Goal: Ask a question: Seek information or help from site administrators or community

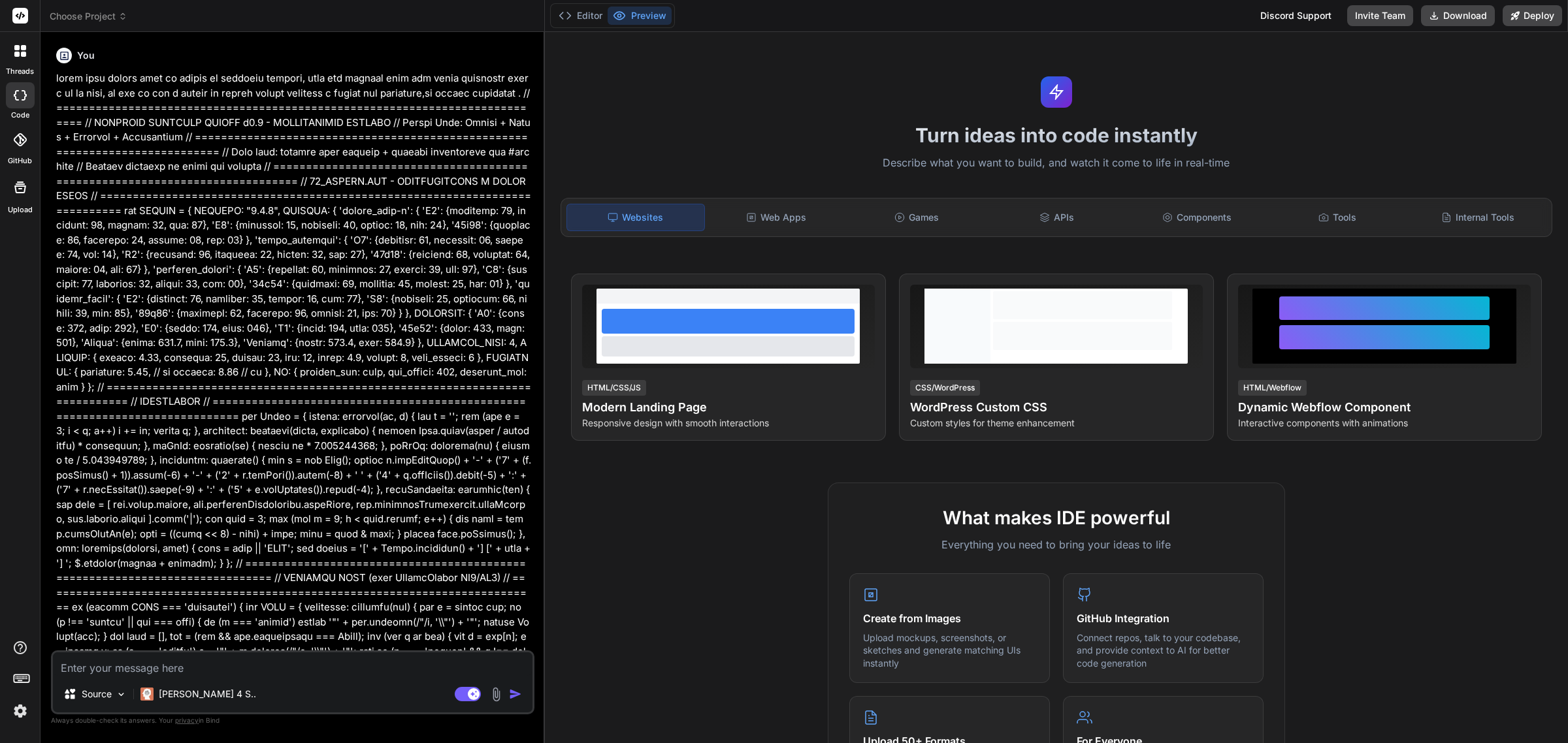
type textarea "x"
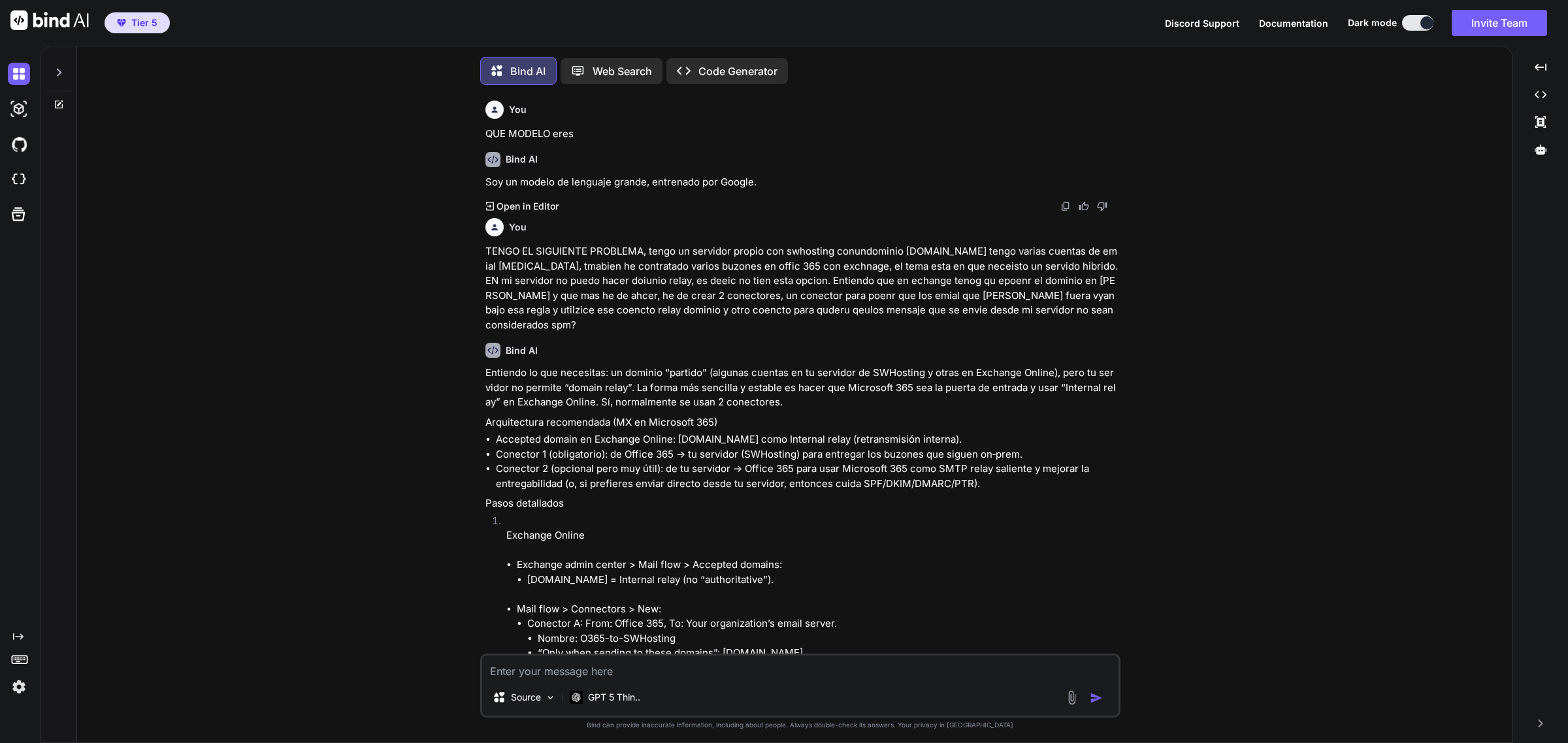
type textarea "x"
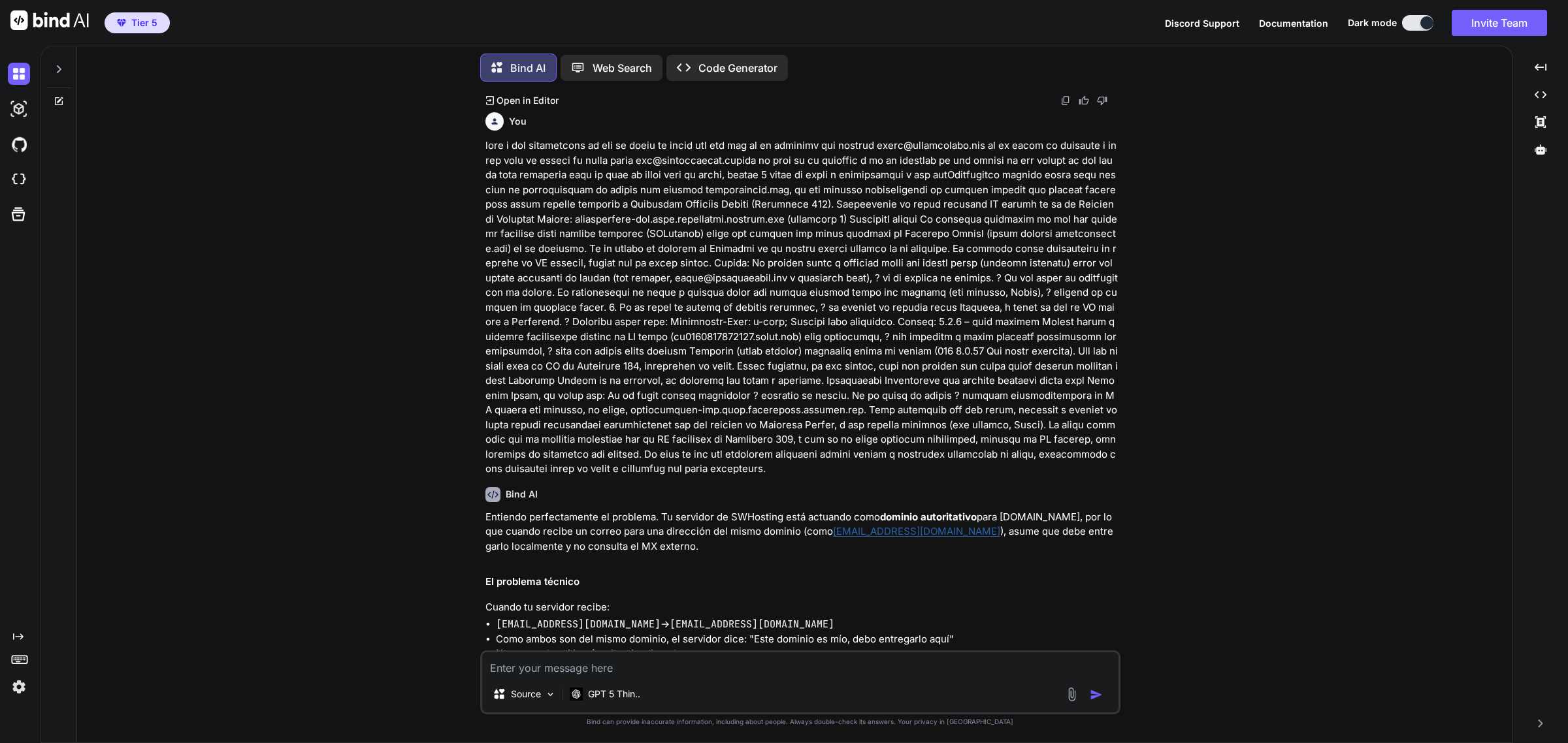
click at [686, 658] on textarea at bounding box center [800, 664] width 637 height 24
paste textarea "se me ha ocurrudio hacer un reenvio es decir voy a aenviar a una cuenta extern …"
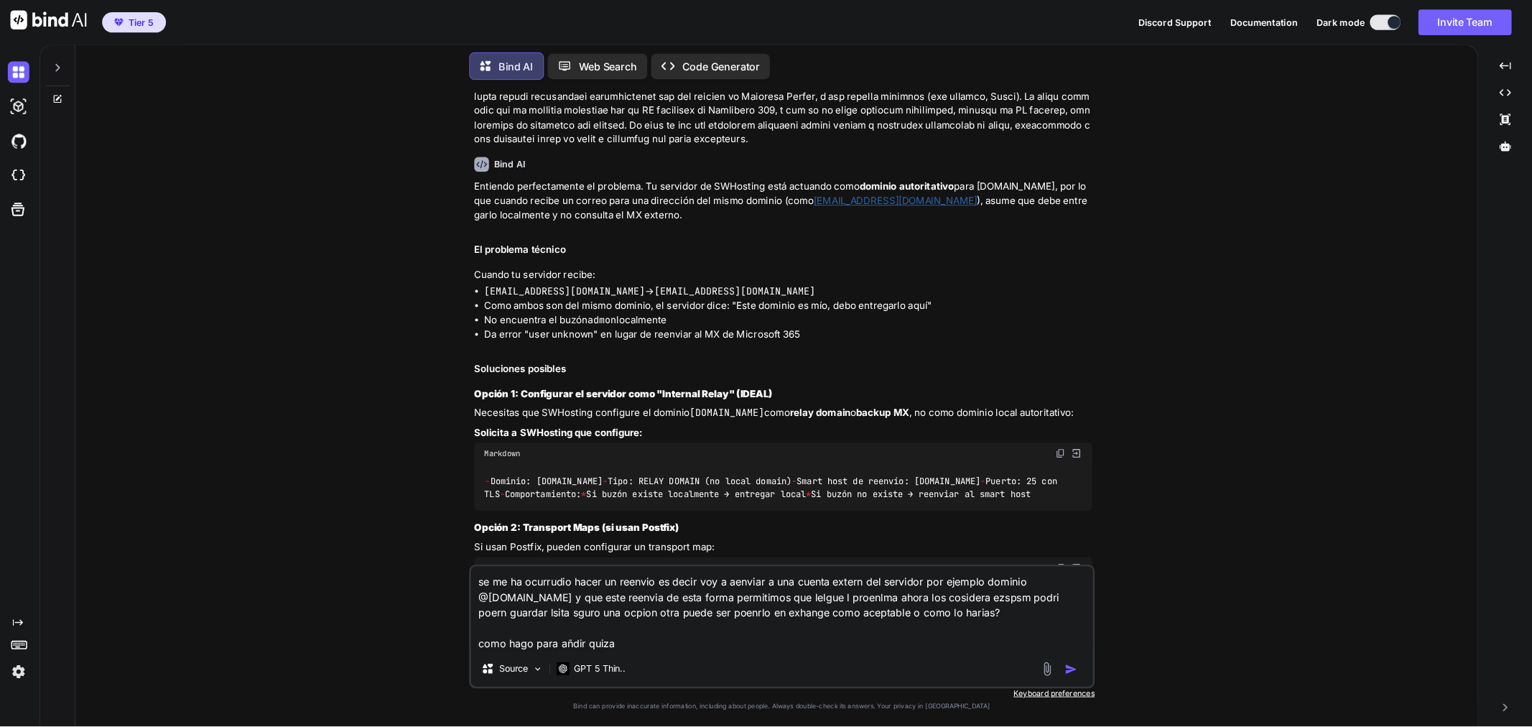
scroll to position [2552, 0]
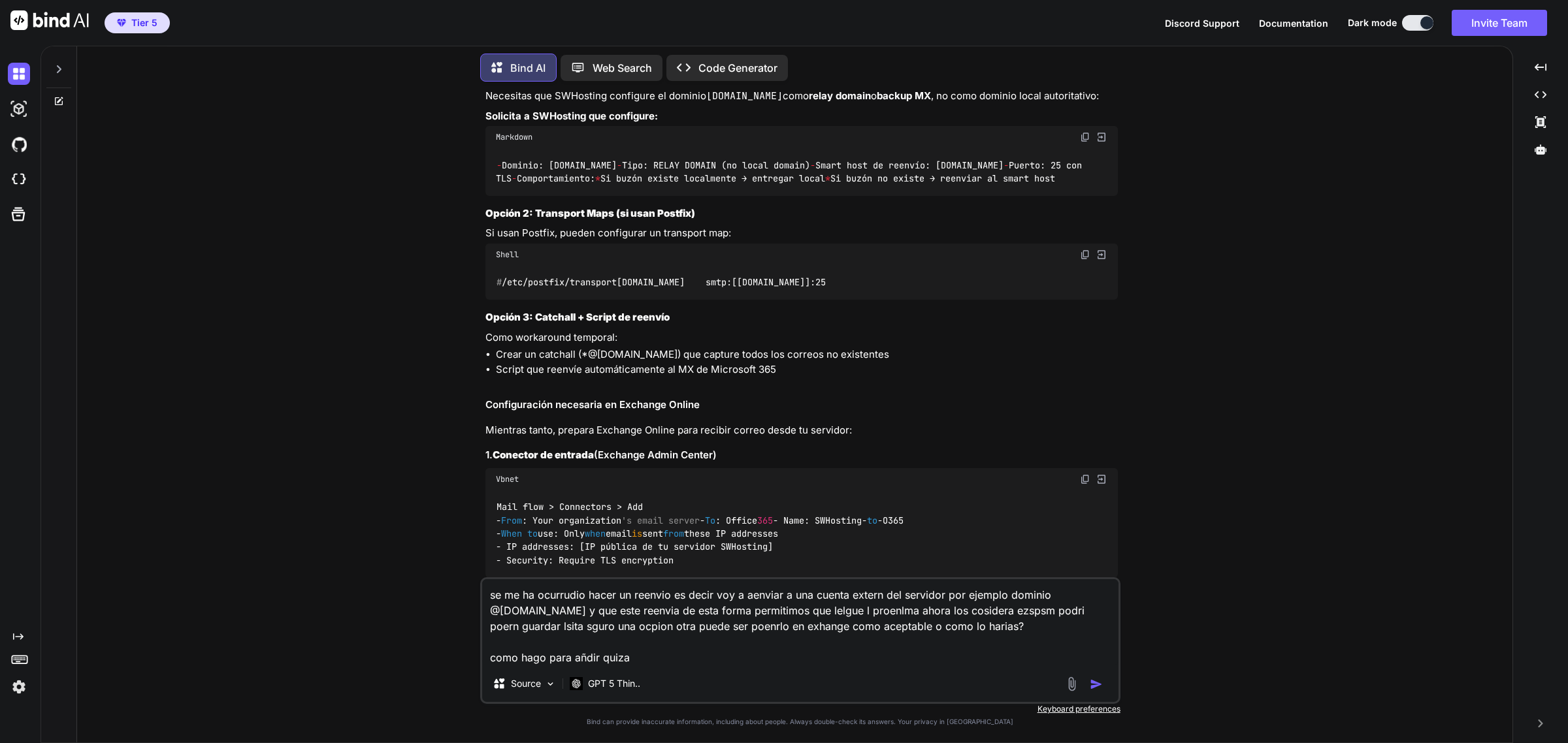
drag, startPoint x: 1311, startPoint y: 497, endPoint x: 1297, endPoint y: 495, distance: 14.1
click at [1311, 497] on div "You QUE MODELO eres Bind AI Soy un modelo de lenguaje grande, entrenado por Goo…" at bounding box center [799, 417] width 1424 height 650
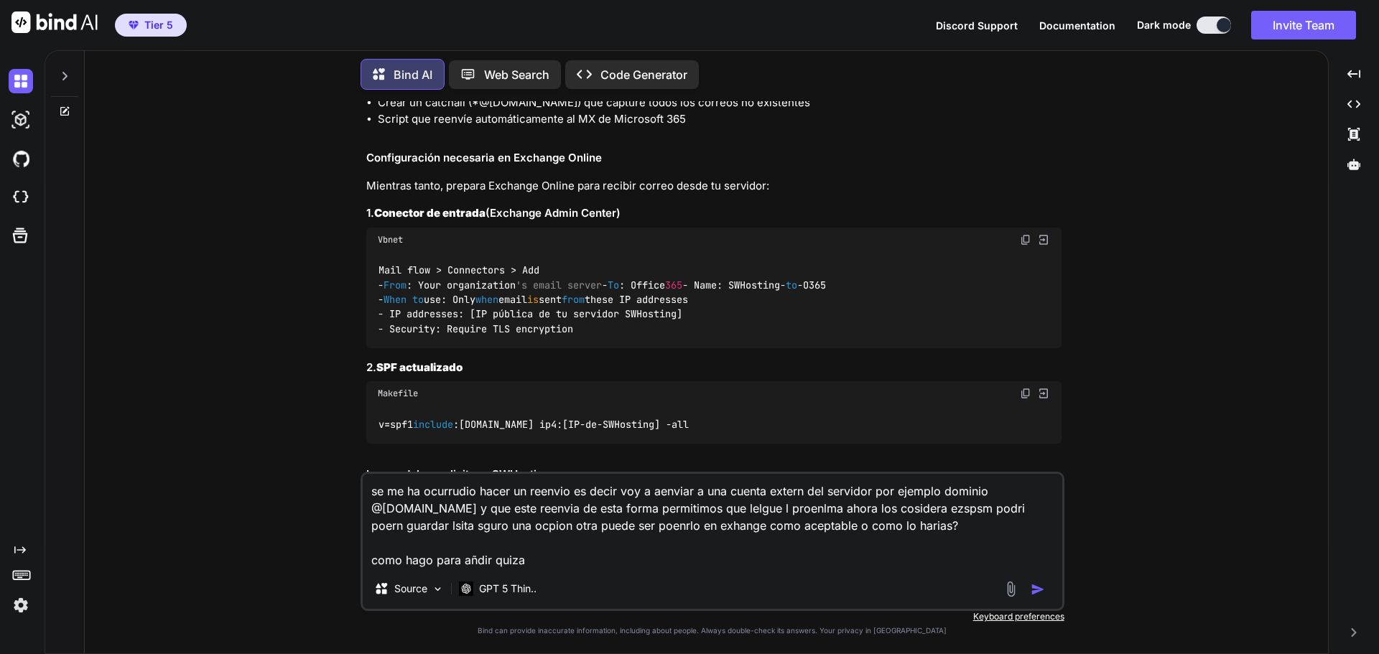
scroll to position [2983, 0]
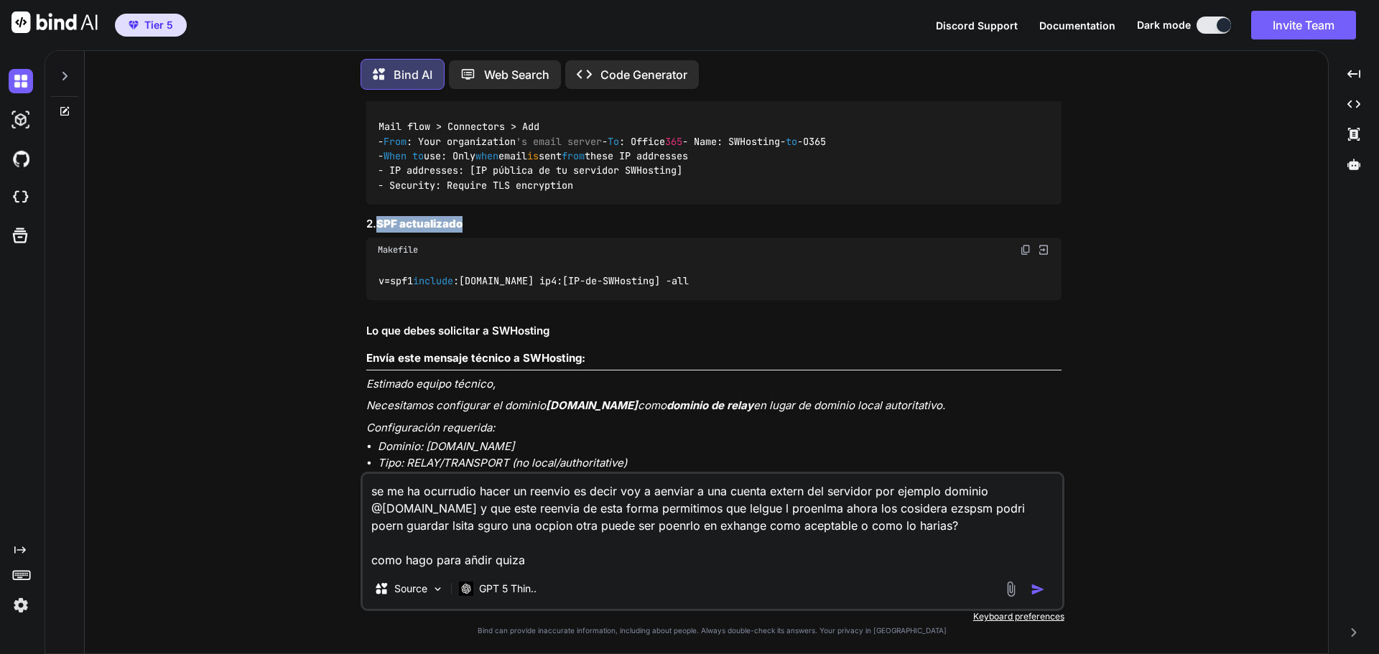
drag, startPoint x: 478, startPoint y: 346, endPoint x: 413, endPoint y: 364, distance: 67.1
click at [383, 233] on h3 "2. SPF actualizado" at bounding box center [713, 224] width 695 height 17
copy strong "PF actualizado"
click at [662, 554] on textarea "se me ha ocurrudio hacer un reenvio es decir voy a aenviar a una cuenta extern …" at bounding box center [713, 521] width 700 height 95
paste textarea "PF actualizado"
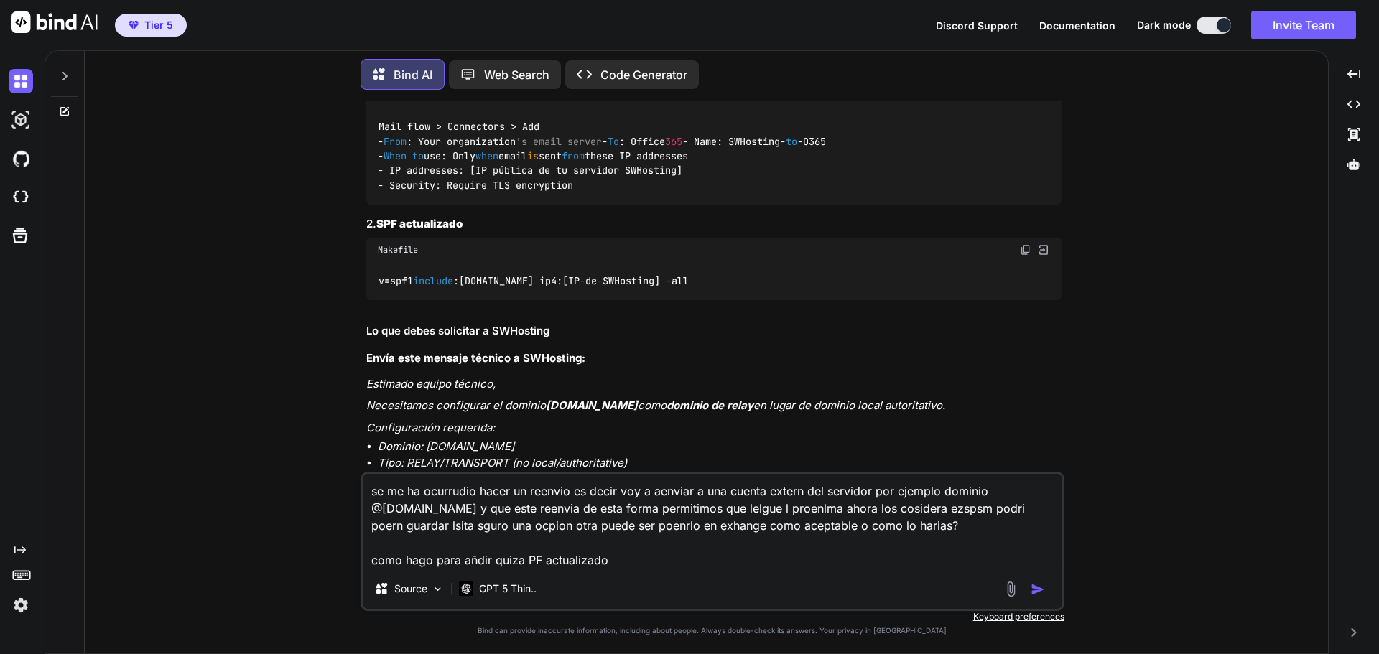
click at [525, 558] on textarea "se me ha ocurrudio hacer un reenvio es decir voy a aenviar a una cuenta extern …" at bounding box center [713, 521] width 700 height 95
drag, startPoint x: 551, startPoint y: 563, endPoint x: 636, endPoint y: 562, distance: 85.5
click at [636, 562] on textarea "se me ha ocurrudio hacer un reenvio es decir voy a aenviar a una cuenta extern …" at bounding box center [713, 521] width 700 height 95
click at [660, 554] on textarea "se me ha ocurrudio hacer un reenvio es decir voy a aenviar a una cuenta extern …" at bounding box center [713, 521] width 700 height 95
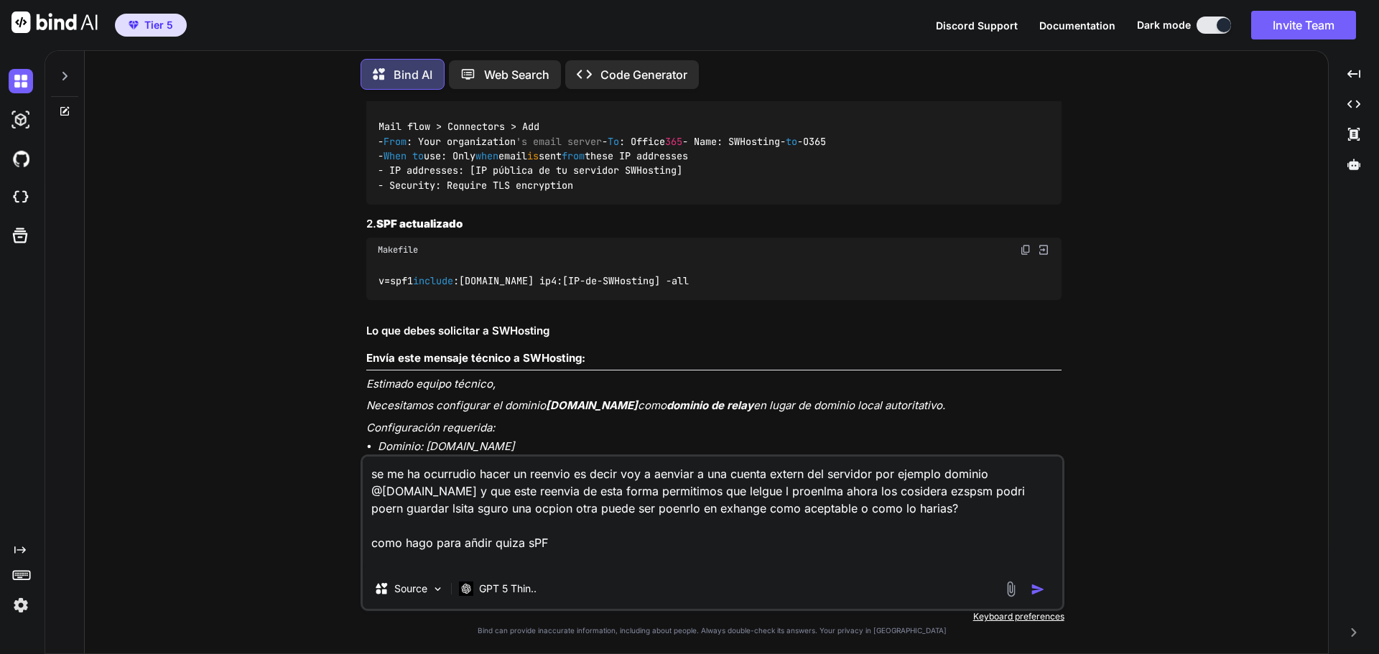
paste textarea "v=spf1 a mx ip4:185.61.124.180 include:spf.protection.outlook.com include:spf.a…"
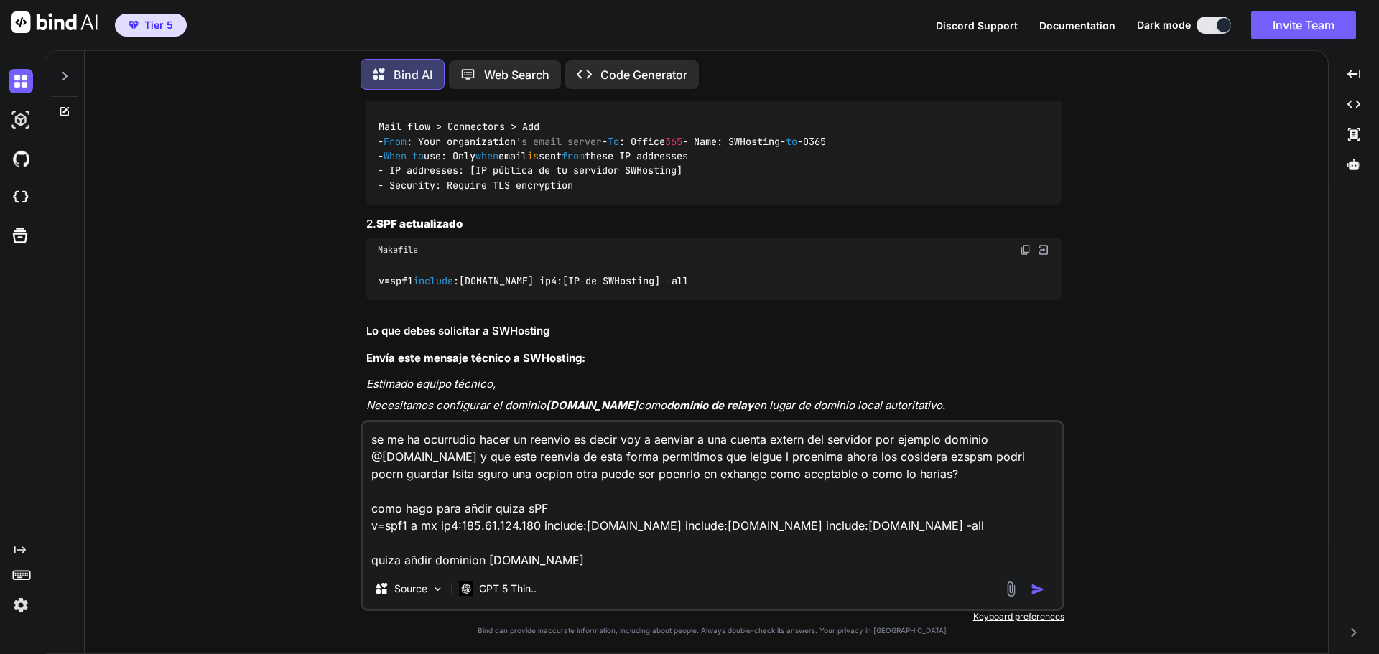
type textarea "se me ha ocurrudio hacer un reenvio es decir voy a aenviar a una cuenta extern …"
click at [1044, 590] on img "button" at bounding box center [1038, 589] width 14 height 14
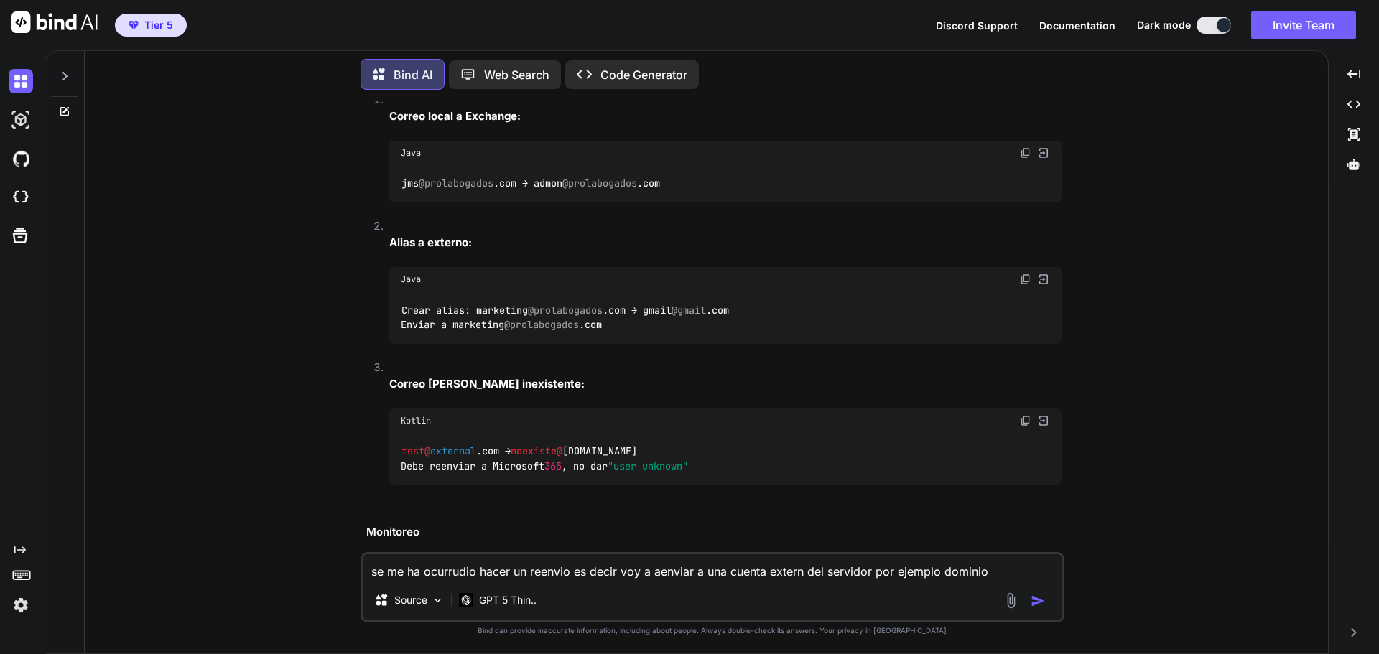
scroll to position [3719, 0]
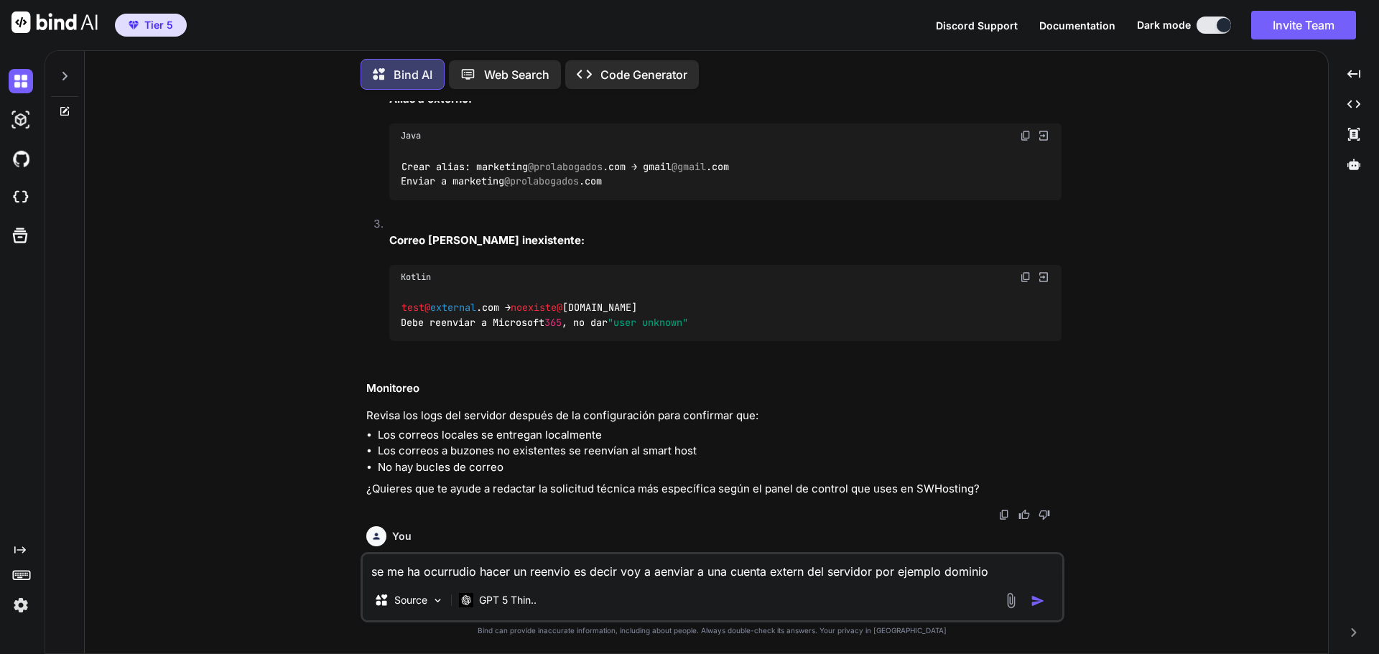
click at [759, 562] on textarea "se me ha ocurrudio hacer un reenvio es decir voy a aenviar a una cuenta extern …" at bounding box center [713, 567] width 700 height 26
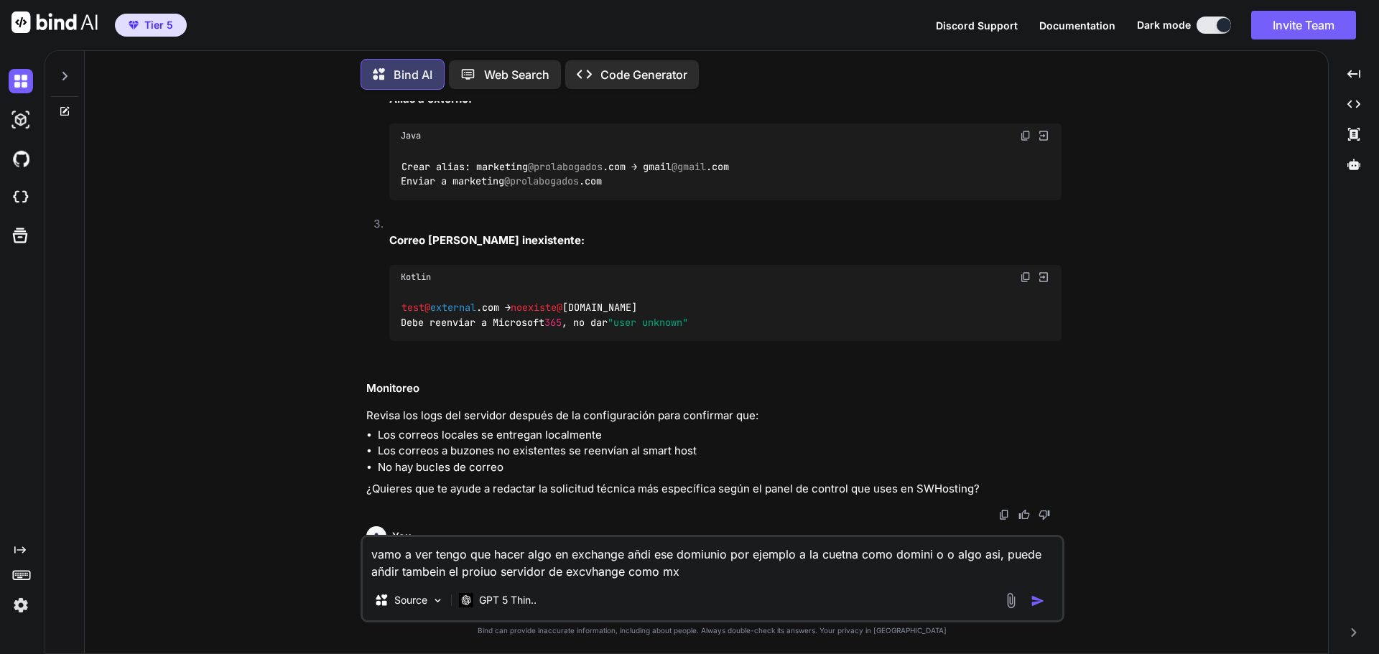
type textarea "vamo a ver tengo que hacer algo en exchange añdi ese domiunio por ejemplo a la …"
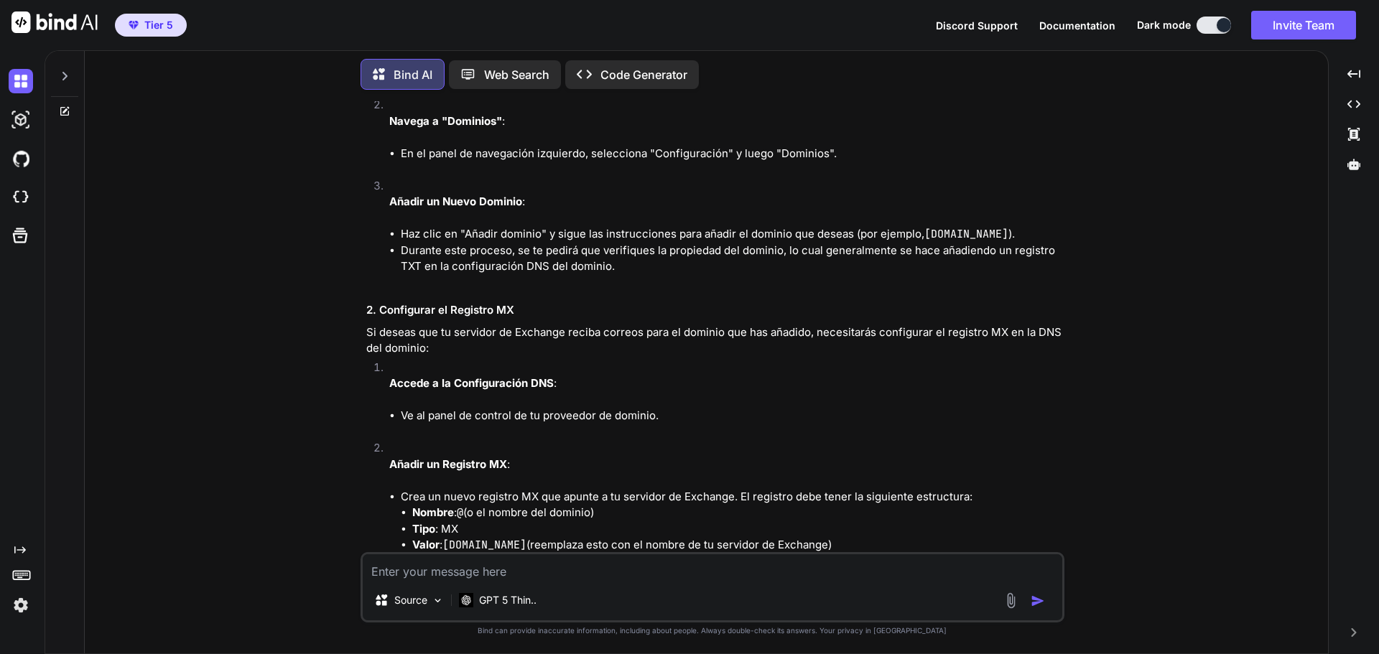
scroll to position [5442, 0]
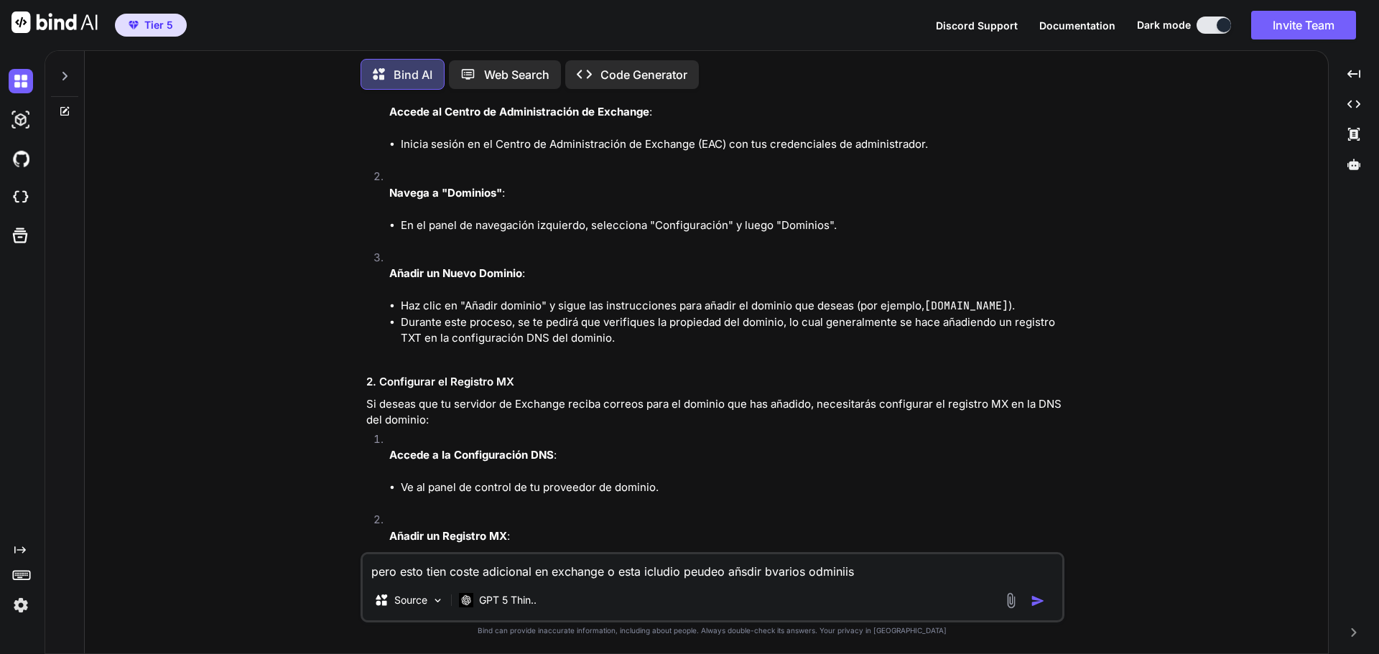
type textarea "pero esto tien coste adicional en exchange o esta icludio peudeo añsdir bvarios…"
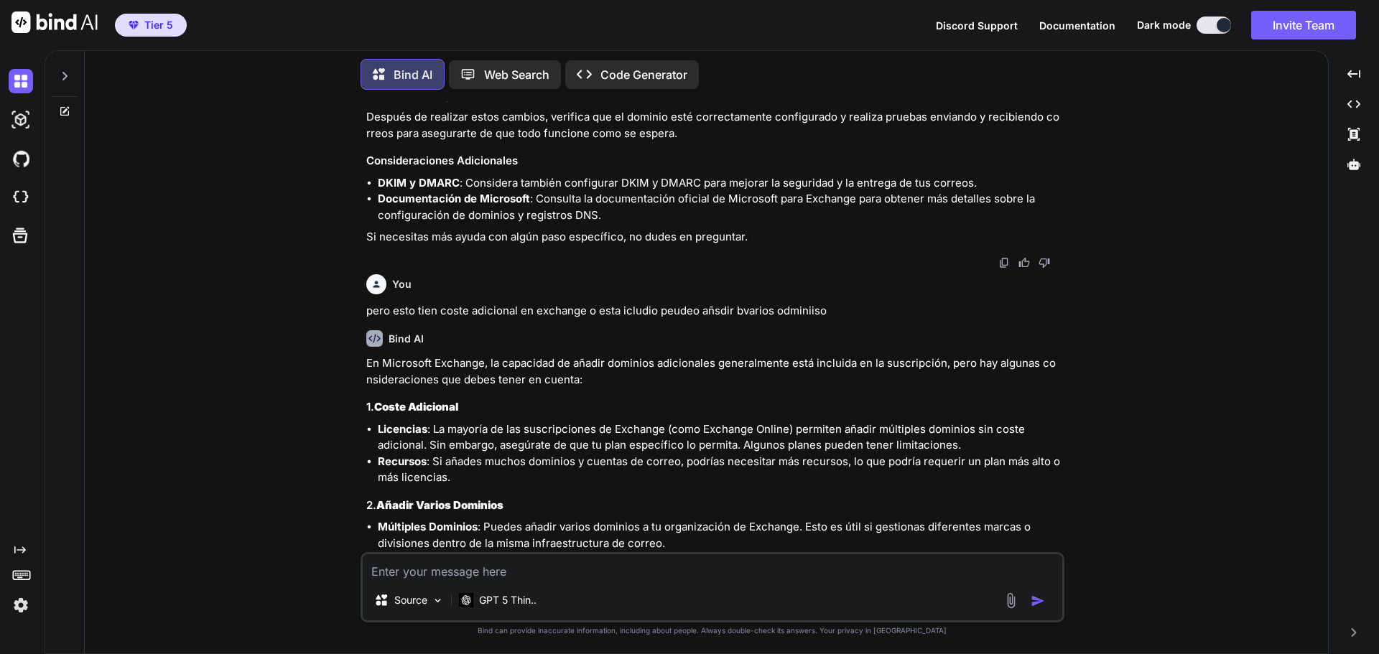
click at [1022, 17] on img at bounding box center [1025, 11] width 11 height 11
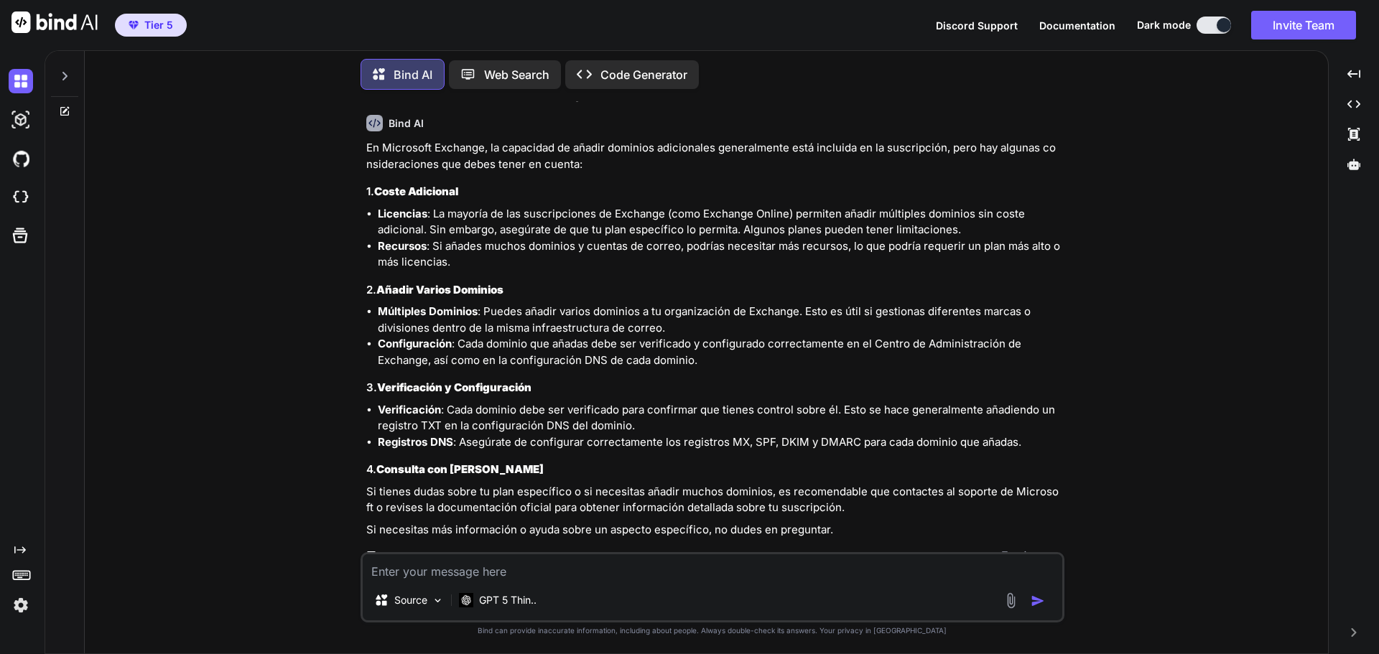
scroll to position [6527, 0]
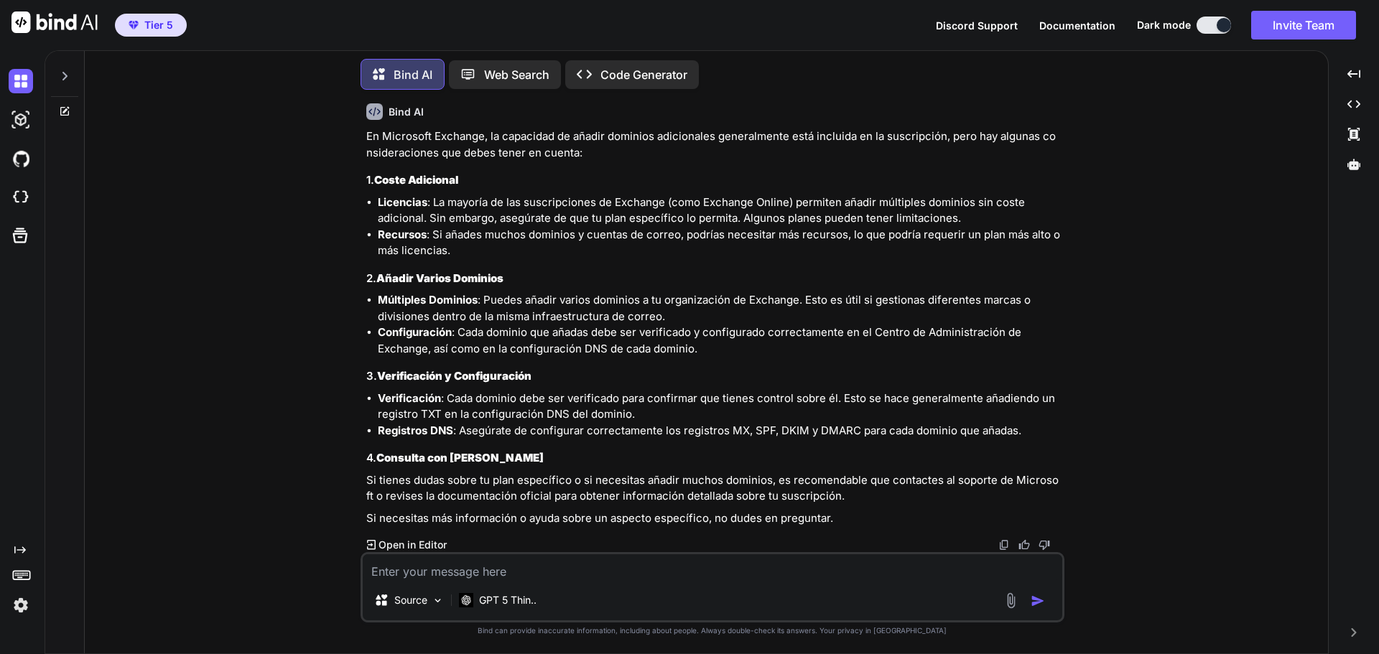
click at [684, 388] on div "En Microsoft Exchange, la capacidad de añadir dominios adicionales generalmente…" at bounding box center [713, 328] width 695 height 398
click at [843, 458] on h3 "4. Consulta con Soporte" at bounding box center [713, 458] width 695 height 17
click at [774, 575] on textarea at bounding box center [713, 567] width 700 height 26
click at [544, 569] on textarea at bounding box center [713, 567] width 700 height 26
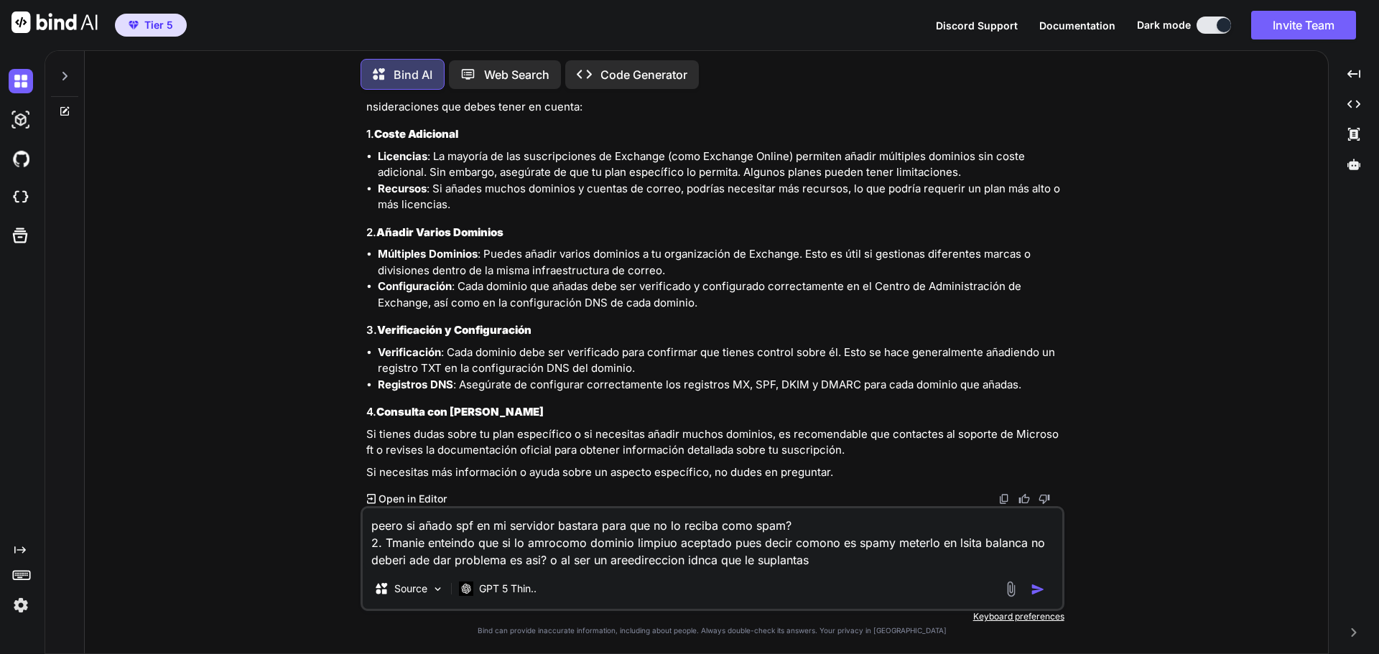
type textarea "peero si añado spf en mi servidor bastara para que no lo reciba como spam? 2. T…"
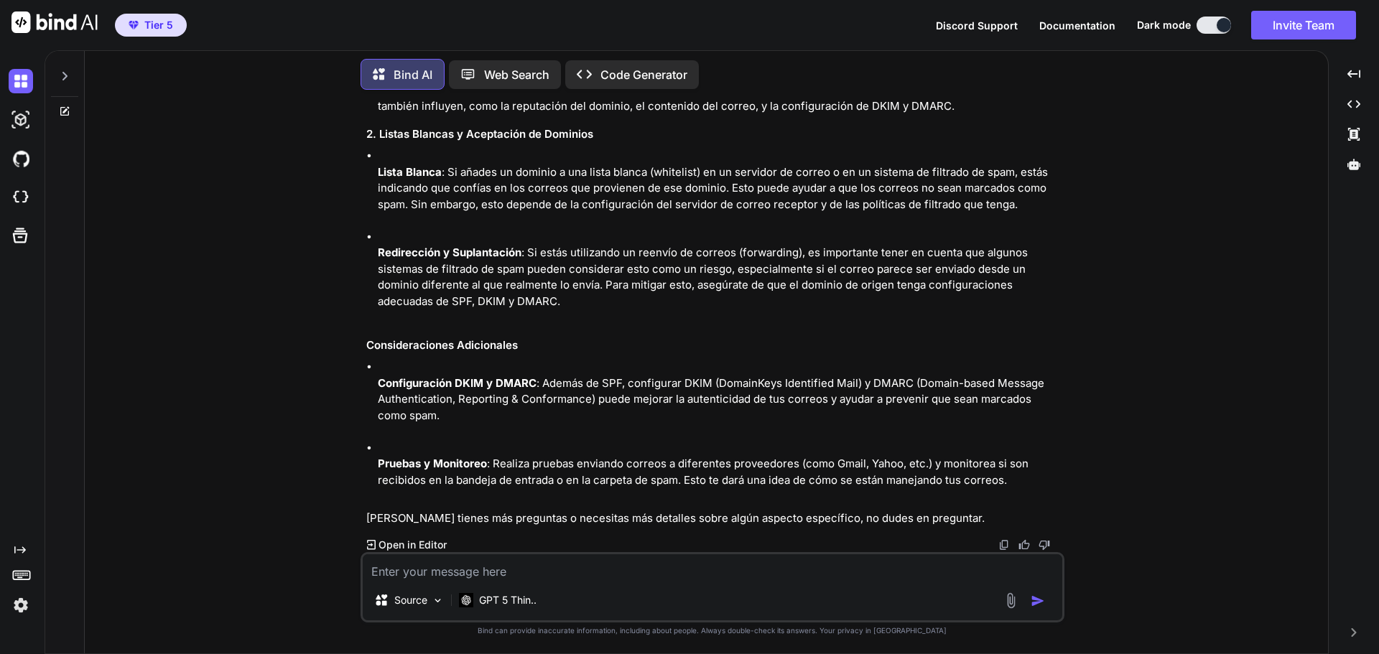
scroll to position [7199, 0]
click at [623, 571] on textarea at bounding box center [713, 567] width 700 height 26
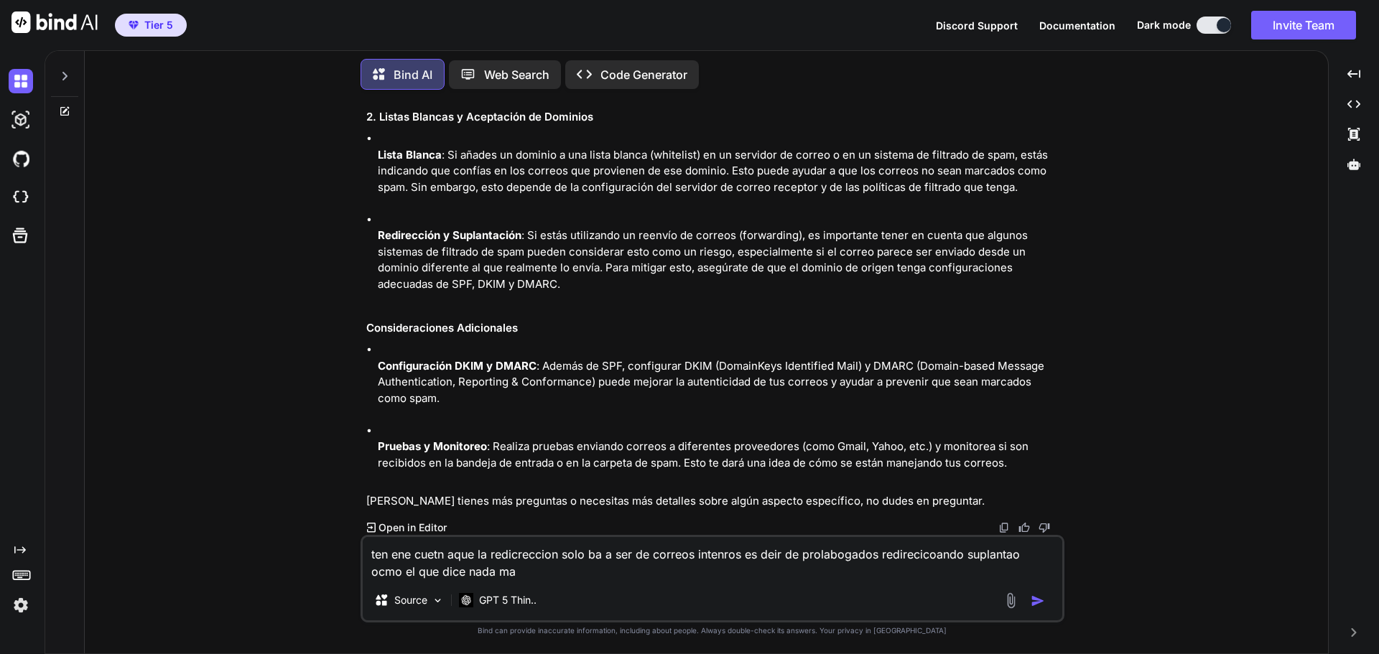
type textarea "ten ene cuetn aque la redicreccion solo ba a ser de correos intenros es deir de…"
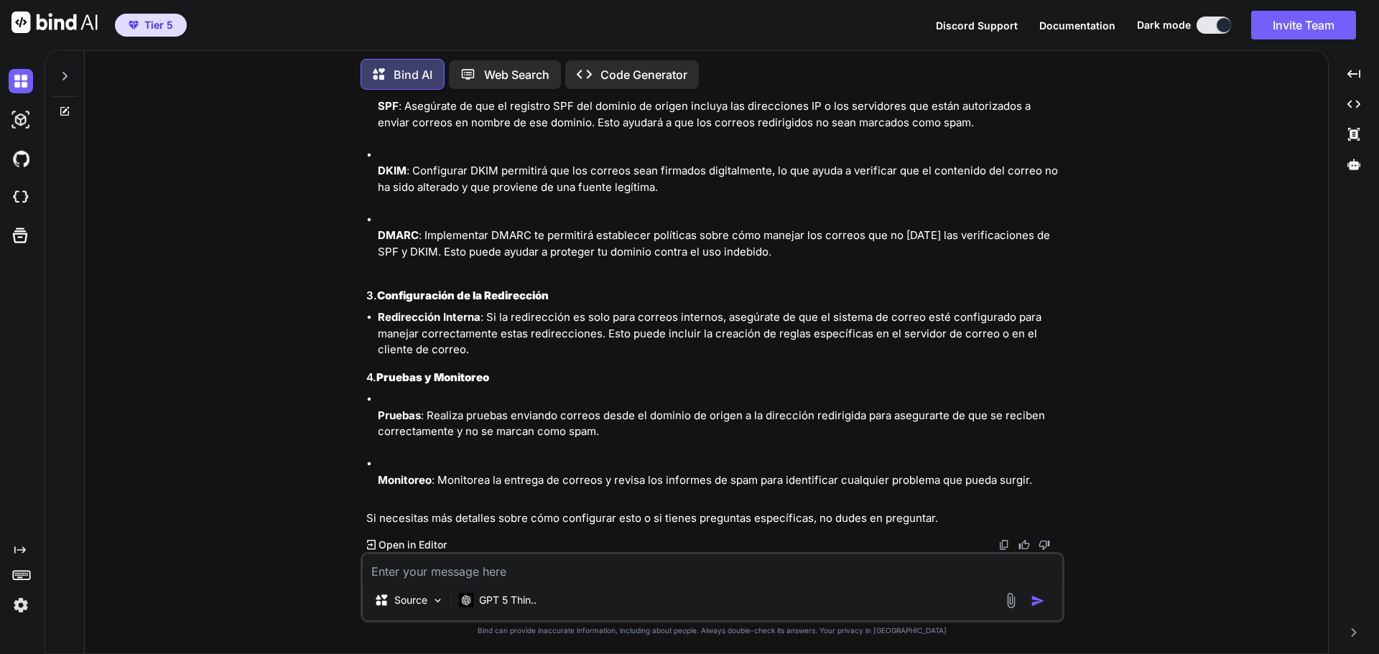
scroll to position [7920, 0]
click at [619, 568] on textarea at bounding box center [713, 567] width 700 height 26
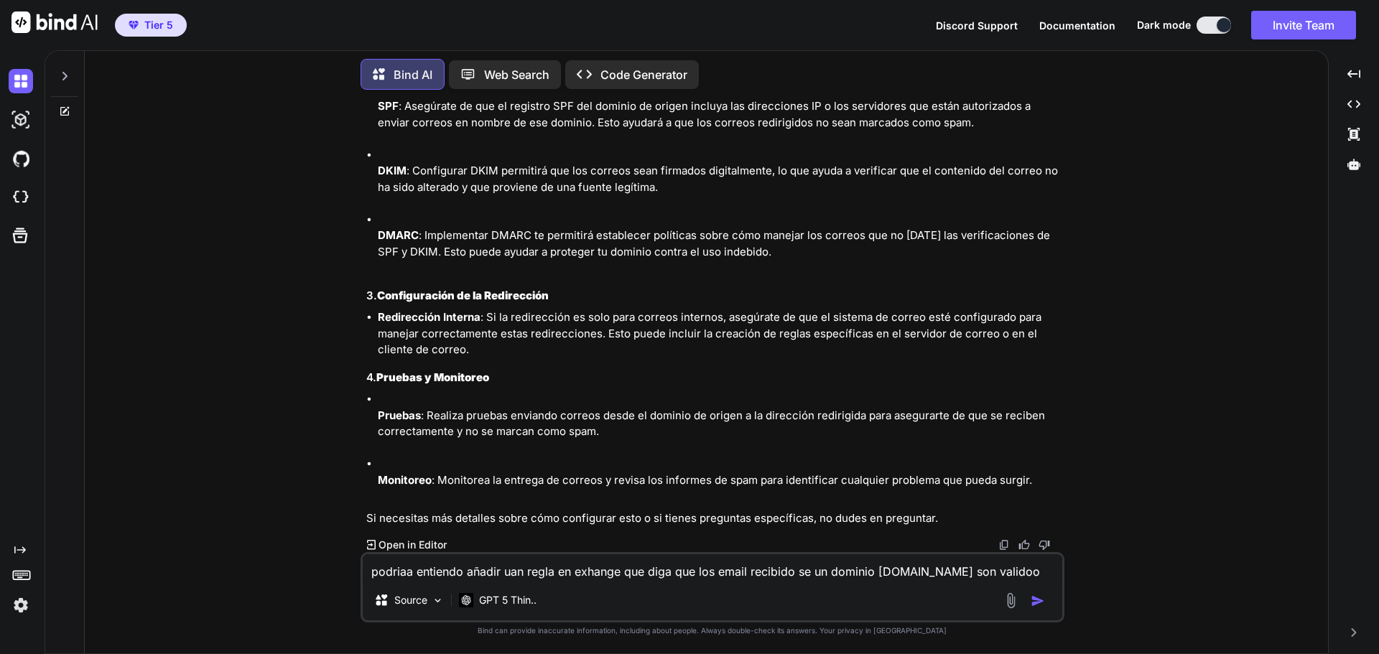
type textarea "podriaa entiendo añadir uan regla en exhange que diga que los email recibido se…"
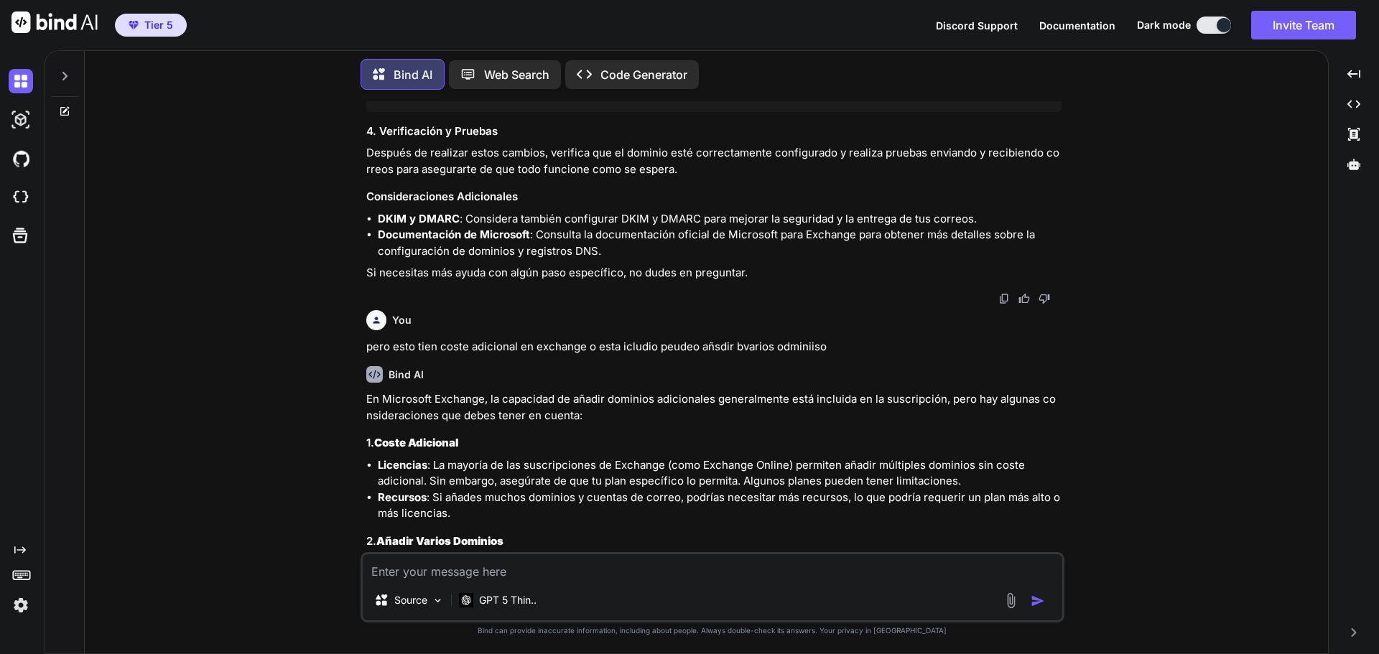
scroll to position [5917, 0]
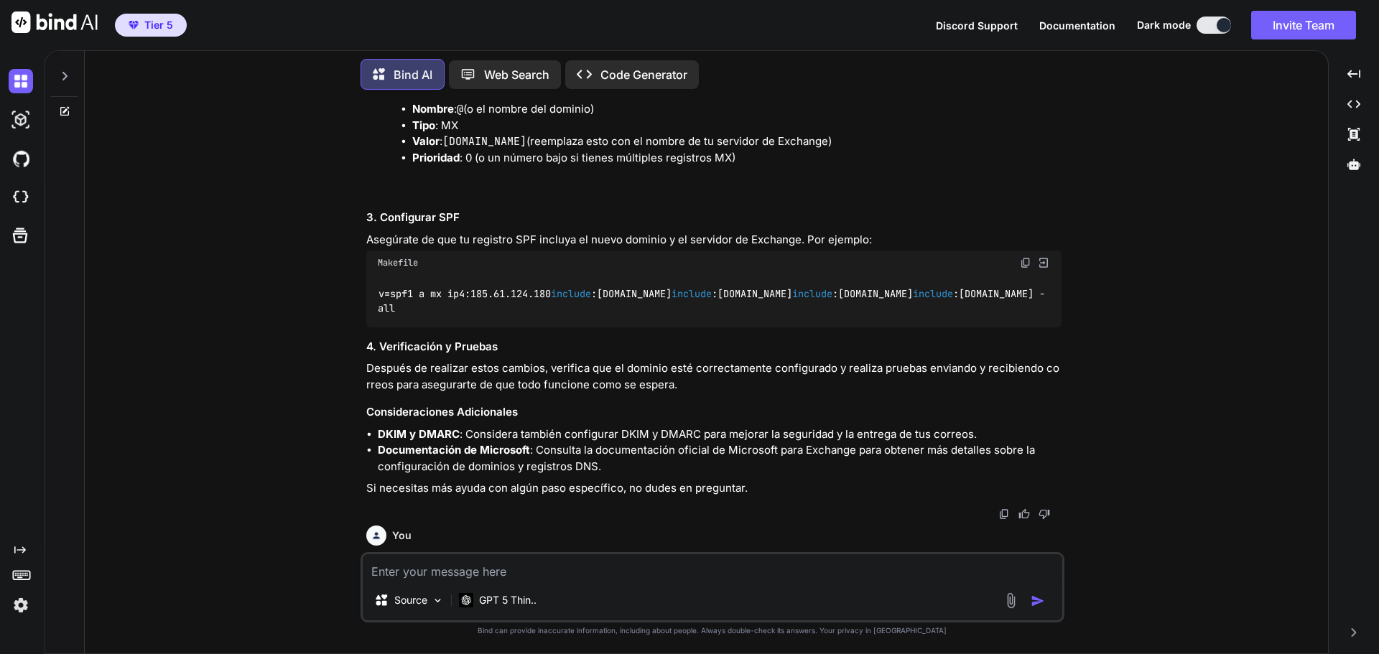
click at [1033, 275] on div "Makefile" at bounding box center [713, 263] width 695 height 24
click at [1024, 269] on img at bounding box center [1025, 262] width 11 height 11
click at [1022, 269] on img at bounding box center [1025, 262] width 11 height 11
click at [697, 567] on textarea at bounding box center [713, 567] width 700 height 26
paste textarea "Condición: El remitente tiene un dominio que es prol-asociados.com. Acción: Mod…"
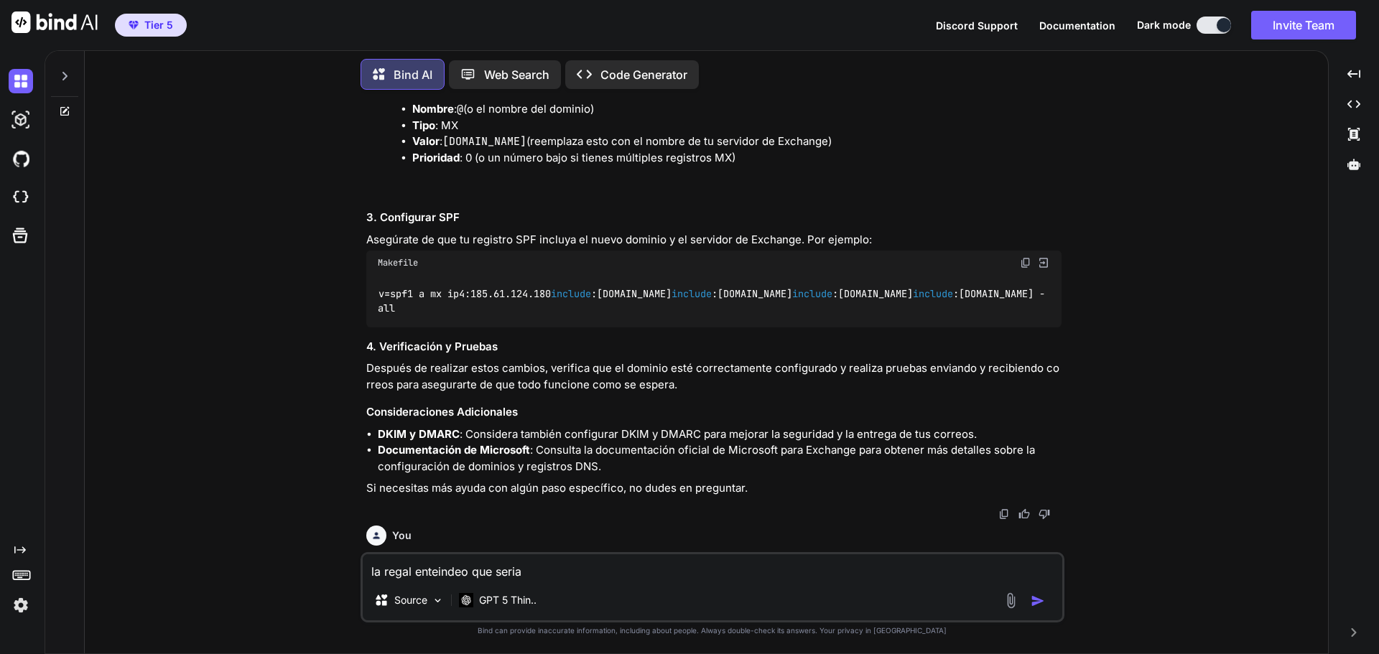
type textarea "la regal enteindeo que seria Condición: El remitente tiene un dominio que es pr…"
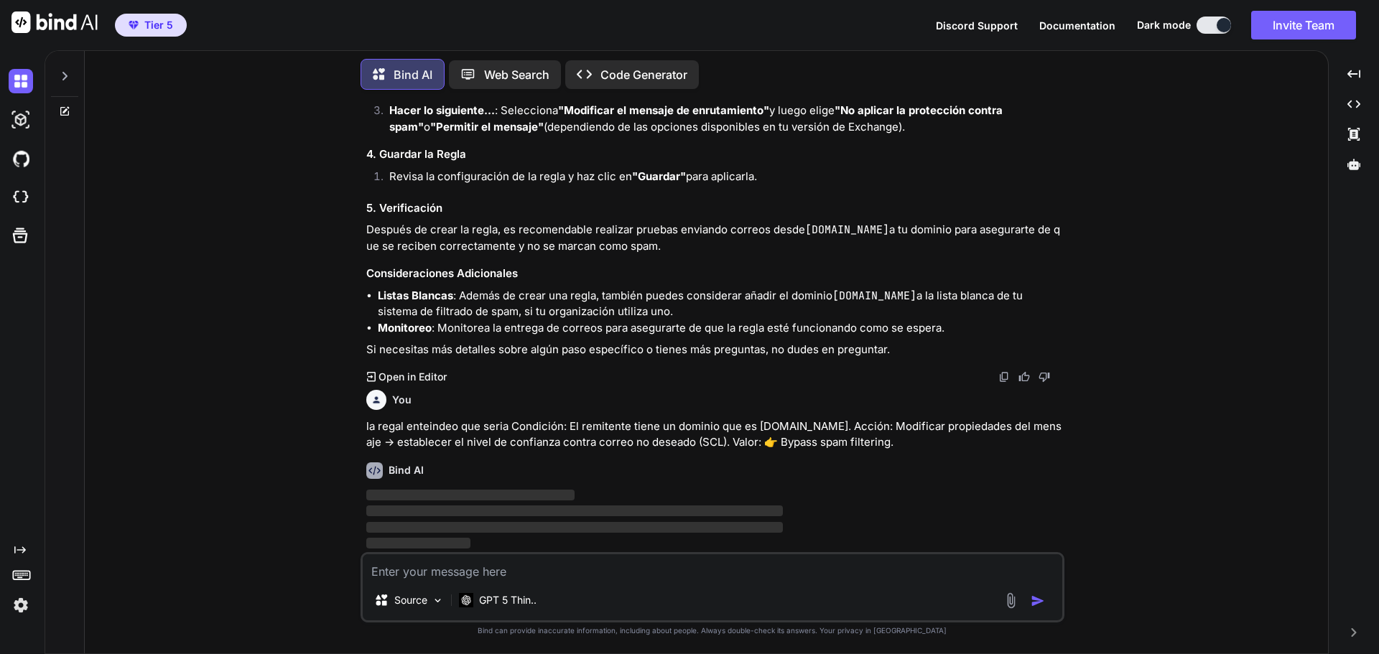
scroll to position [8709, 0]
drag, startPoint x: 791, startPoint y: 443, endPoint x: 932, endPoint y: 444, distance: 141.5
click at [932, 444] on p "la regal enteindeo que seria Condición: El remitente tiene un dominio que es pr…" at bounding box center [713, 435] width 695 height 32
copy p "Bypass spam filtering."
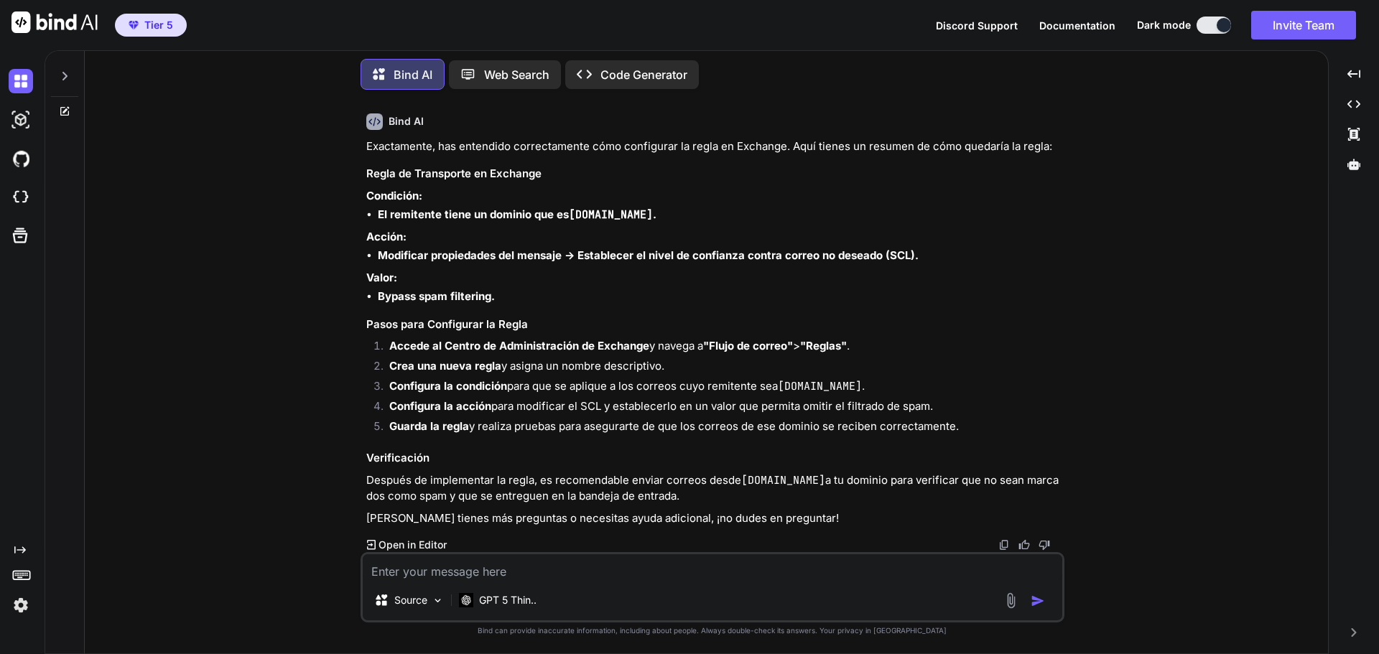
scroll to position [8987, 0]
click at [698, 572] on textarea at bounding box center [713, 567] width 700 height 26
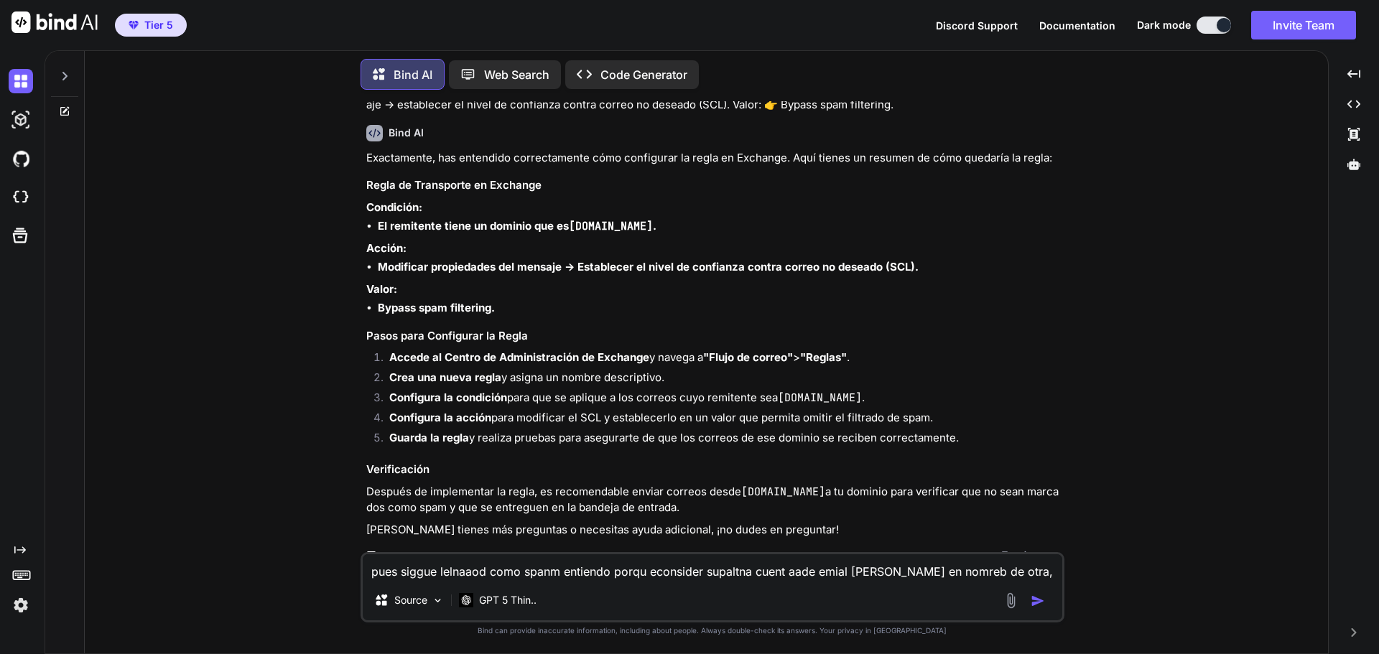
scroll to position [9059, 0]
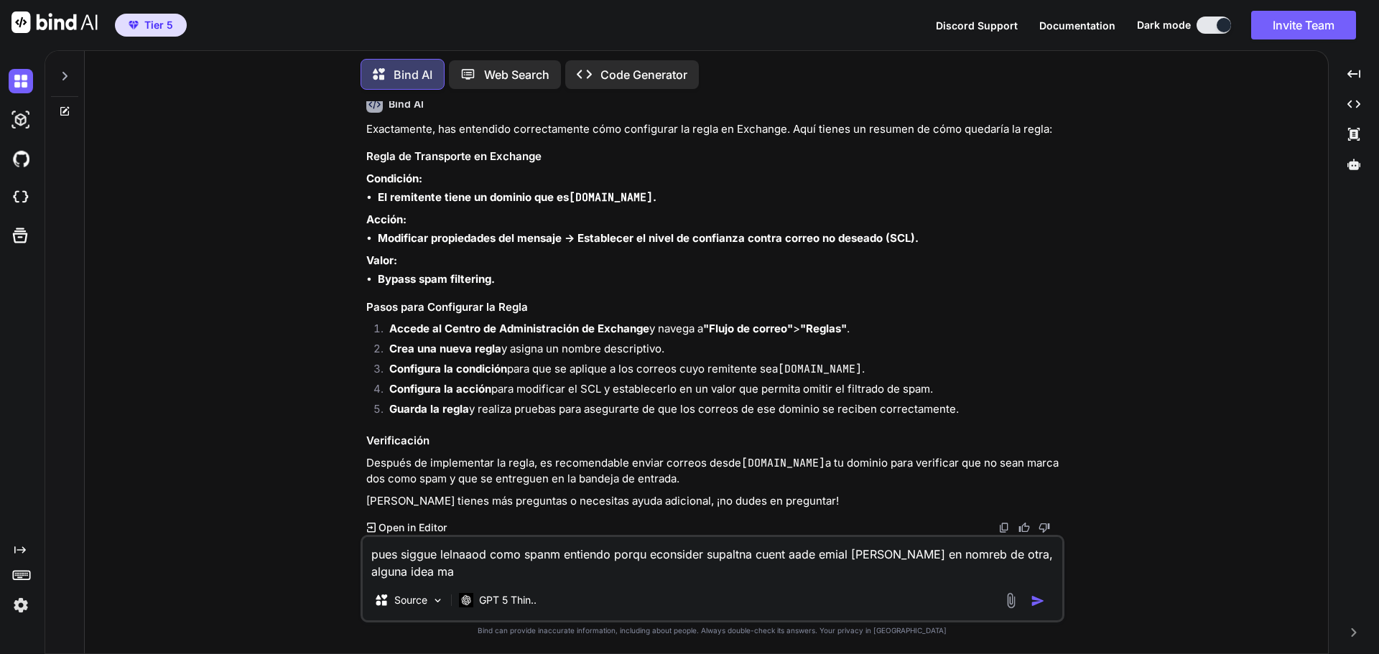
type textarea "pues siggue lelnaaod como spanm entiendo porqu econsider supaltna cuent aade em…"
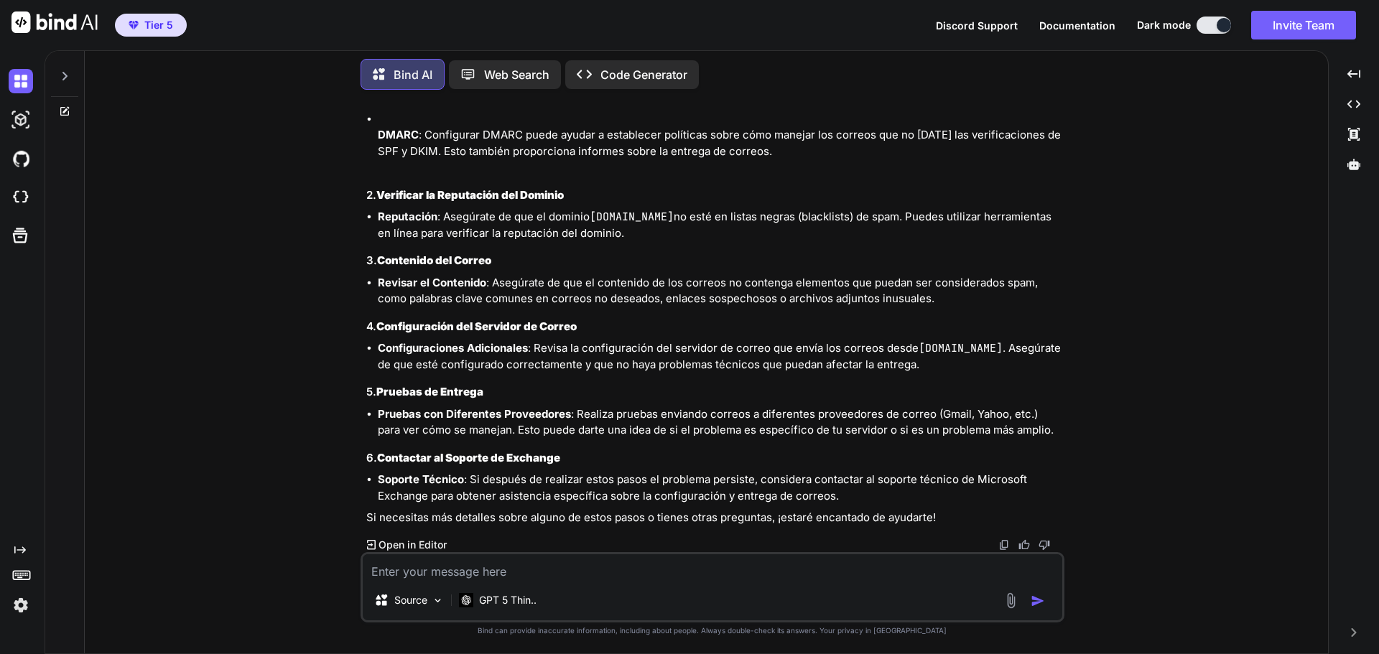
scroll to position [9782, 0]
click at [664, 583] on div "Source GPT 5 Thin.." at bounding box center [713, 587] width 704 height 70
click at [533, 575] on textarea at bounding box center [713, 567] width 700 height 26
paste textarea "Añadir la segunda regla (encabezado) Esa regla sí te conviene y es segura. La i…"
type textarea "que te parece añadir una segunda regla Ç: Añadir la segunda regla (encabezado) …"
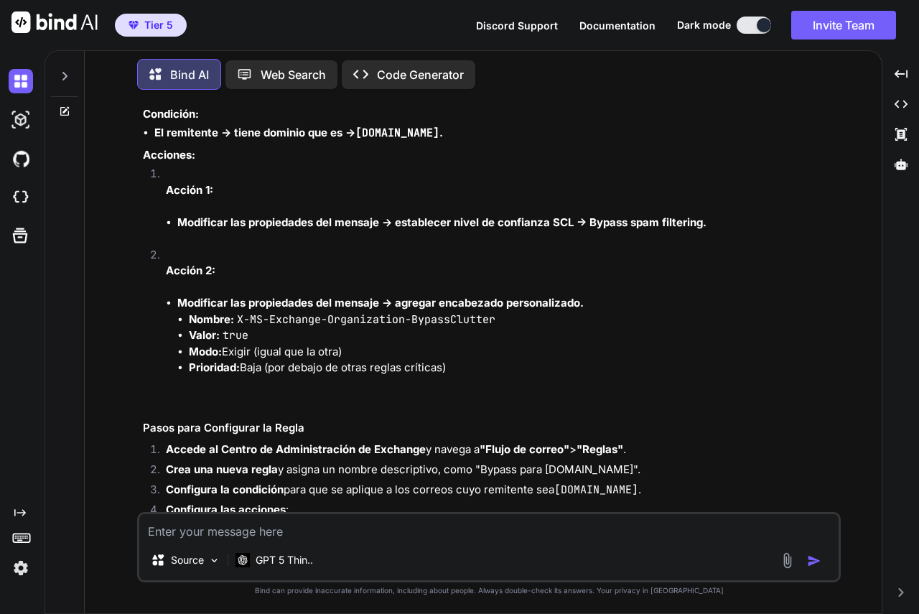
scroll to position [10434, 0]
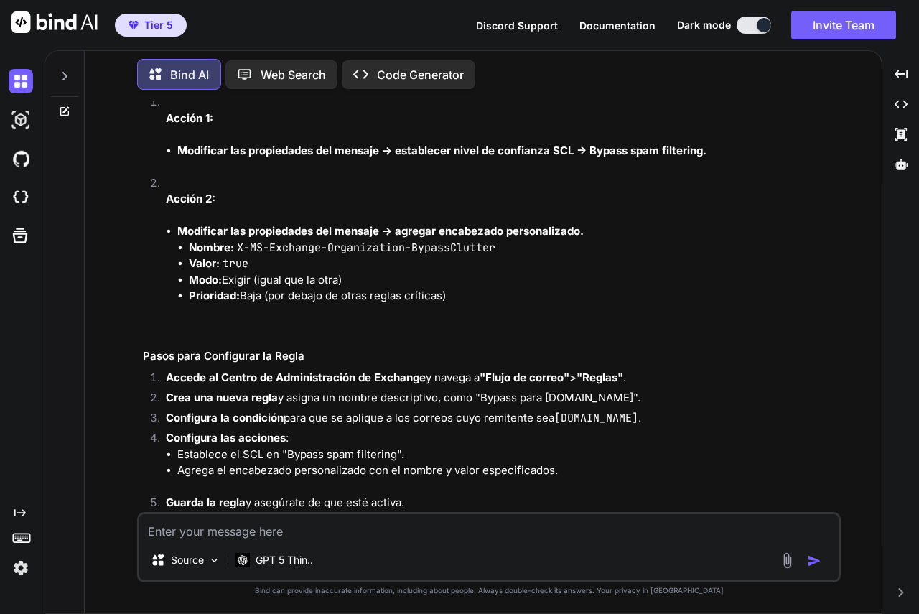
click at [299, 526] on textarea at bounding box center [489, 527] width 700 height 26
type textarea "a"
drag, startPoint x: 684, startPoint y: 529, endPoint x: 766, endPoint y: 515, distance: 82.3
click at [768, 523] on textarea "que opians de este sistema, algianal solucionala situaciones bastante artesal p…" at bounding box center [489, 527] width 700 height 26
type textarea "que opians de este sistema, algianal solucionala situaciones bastante artesal p…"
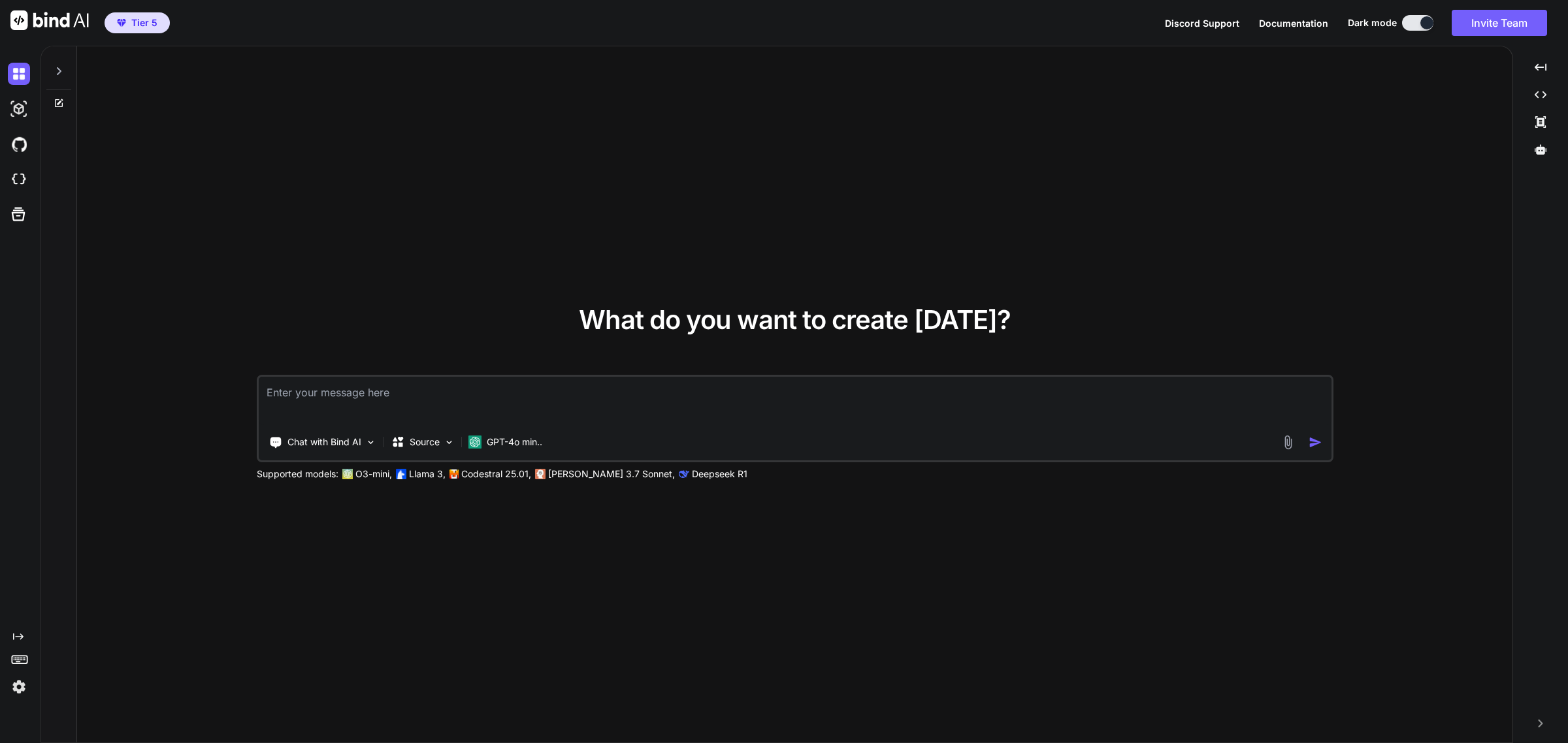
type textarea "x"
